Goal: Navigation & Orientation: Find specific page/section

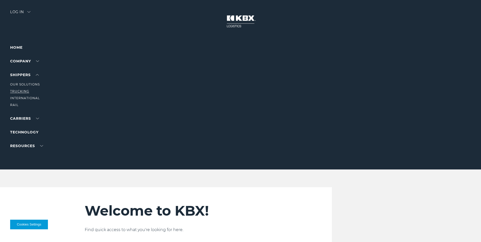
click at [24, 92] on link "Trucking" at bounding box center [19, 91] width 19 height 4
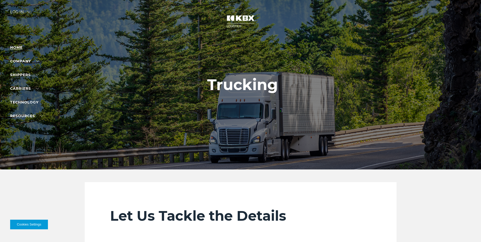
click at [13, 49] on link "Home" at bounding box center [16, 47] width 12 height 5
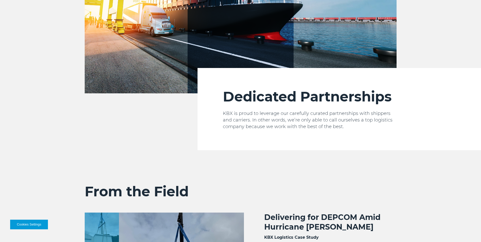
scroll to position [722, 0]
